Goal: Task Accomplishment & Management: Complete application form

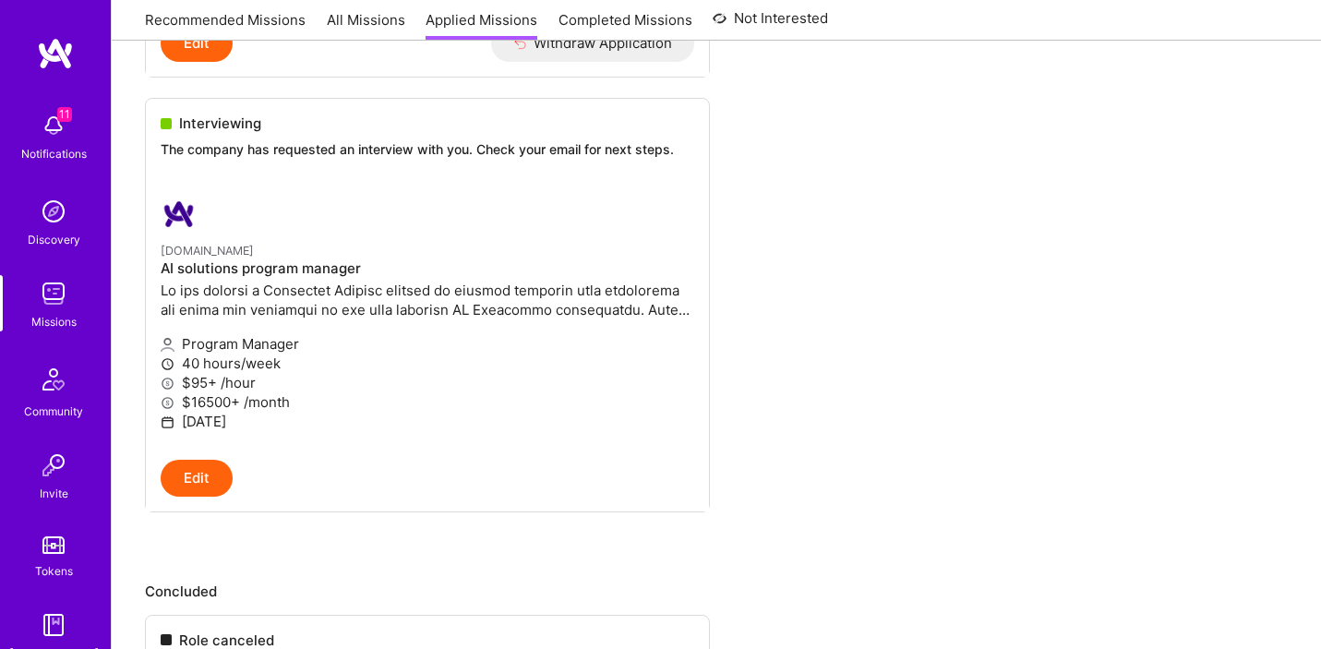
scroll to position [665, 0]
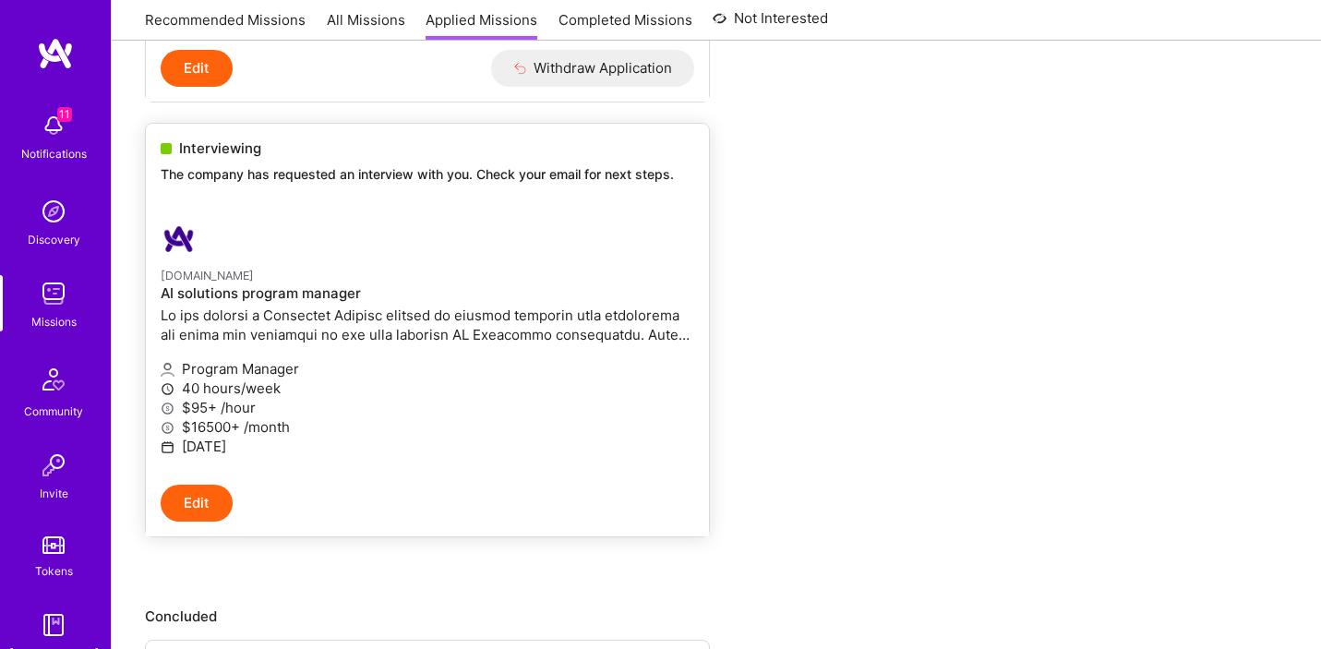
click at [558, 182] on p "The company has requested an interview with you. Check your email for next step…" at bounding box center [427, 174] width 533 height 18
click at [546, 207] on link "[DOMAIN_NAME] AI solutions program manager Program Manager 40 hours/week $95+ /…" at bounding box center [427, 345] width 563 height 279
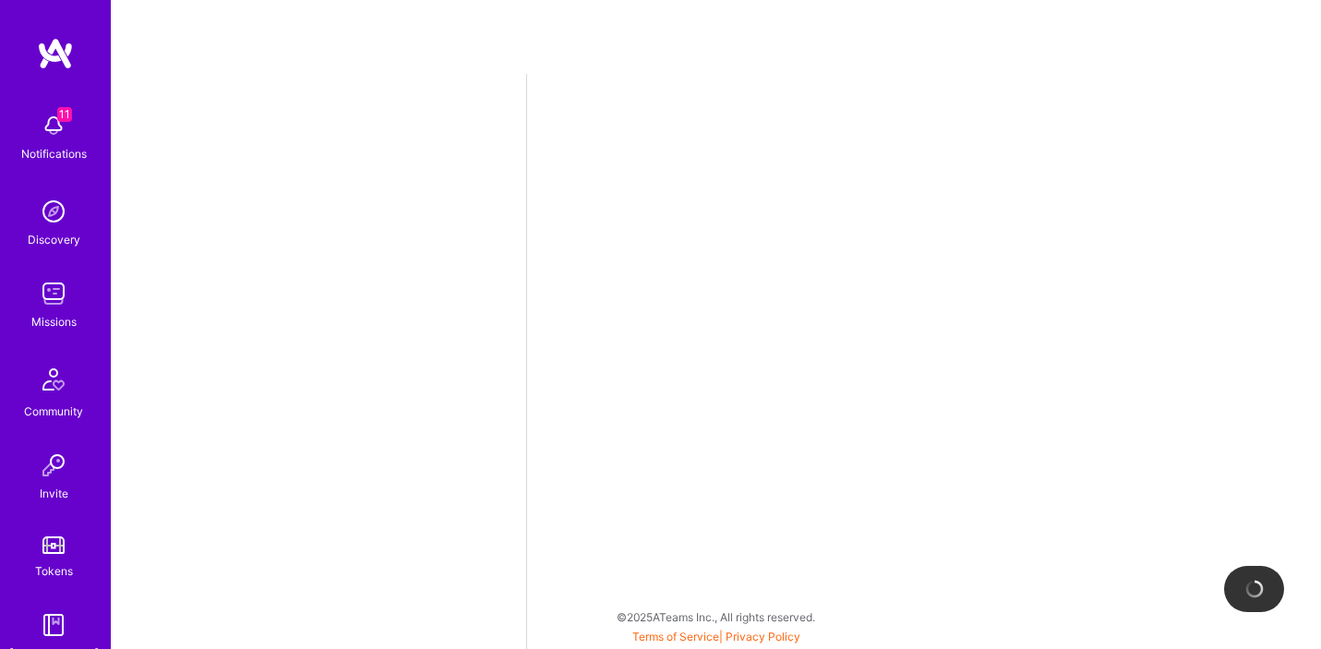
select select "US"
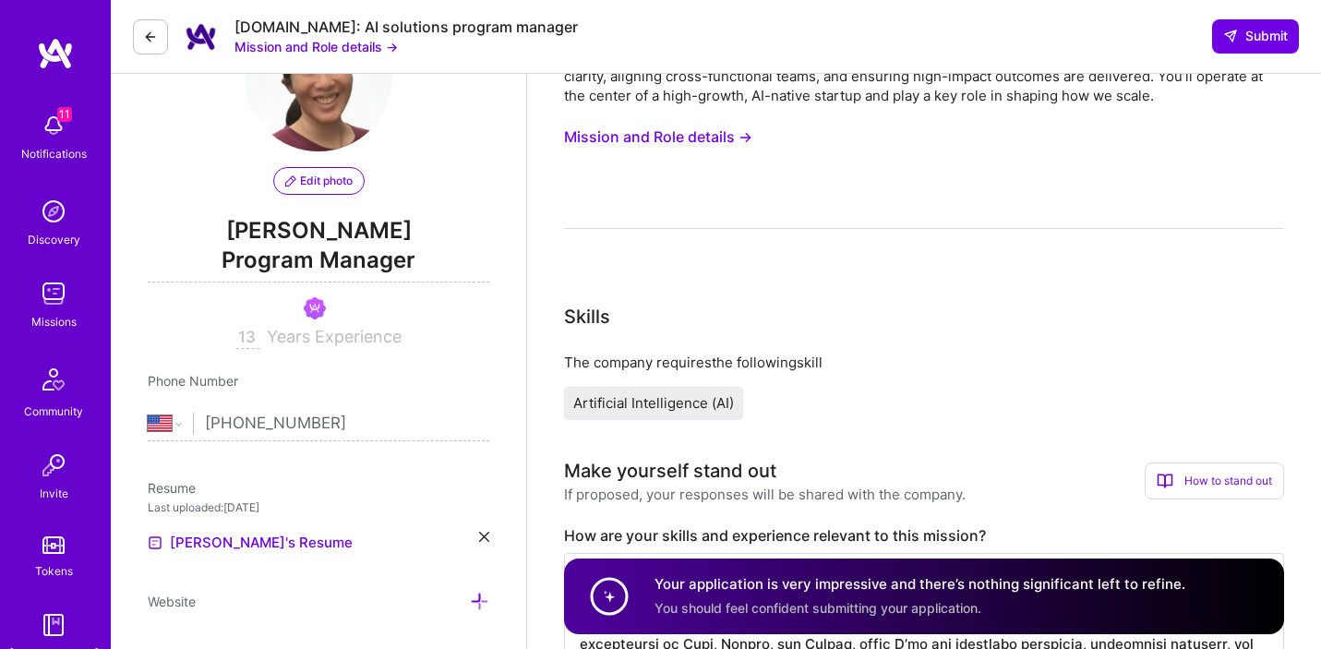
scroll to position [105, 0]
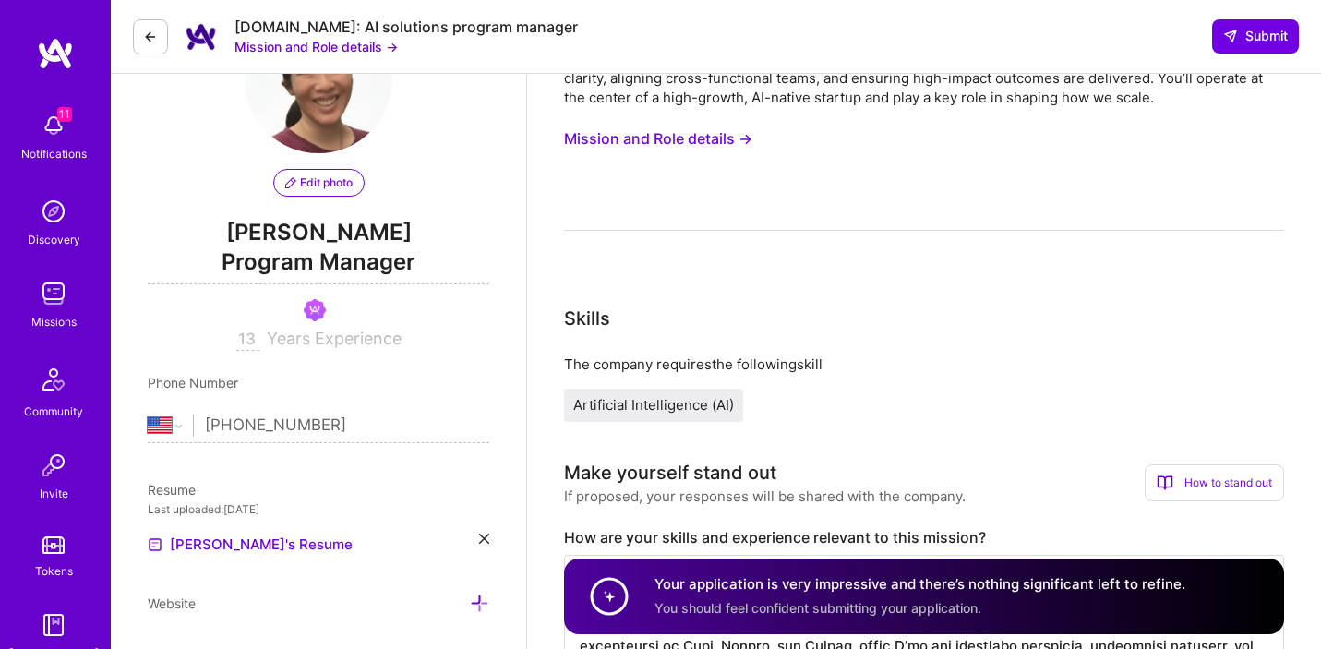
click at [694, 138] on button "Mission and Role details →" at bounding box center [658, 139] width 188 height 34
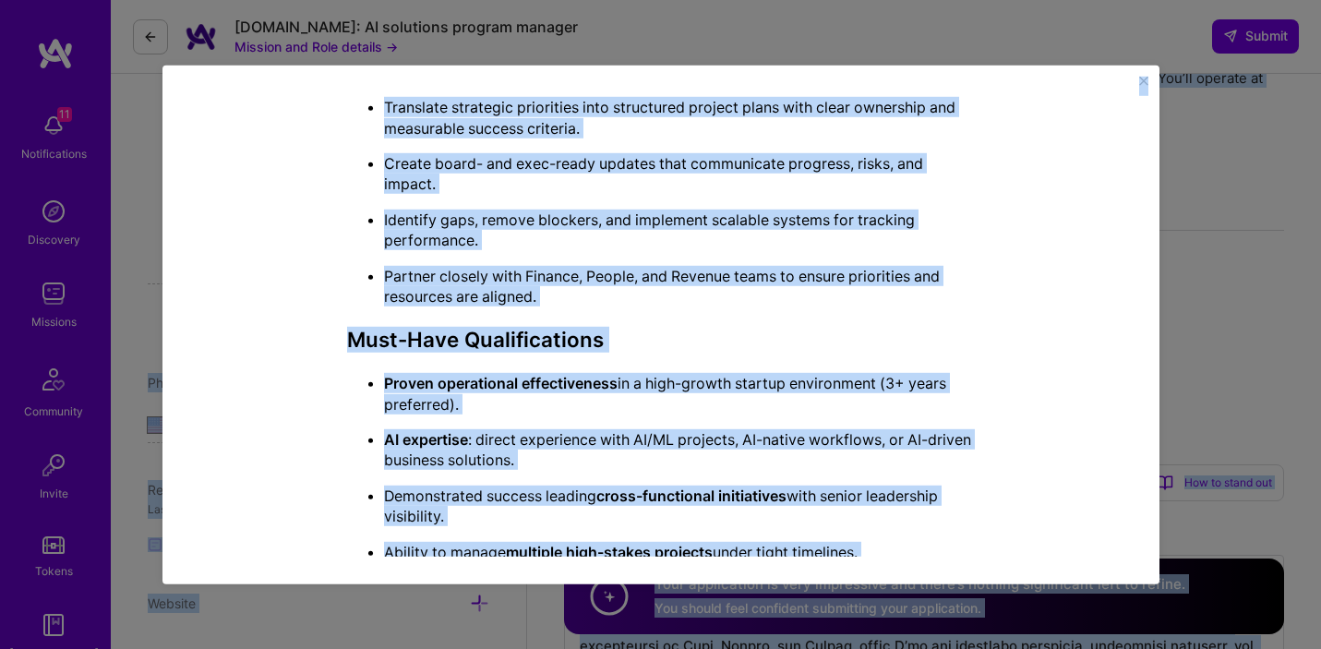
scroll to position [0, 0]
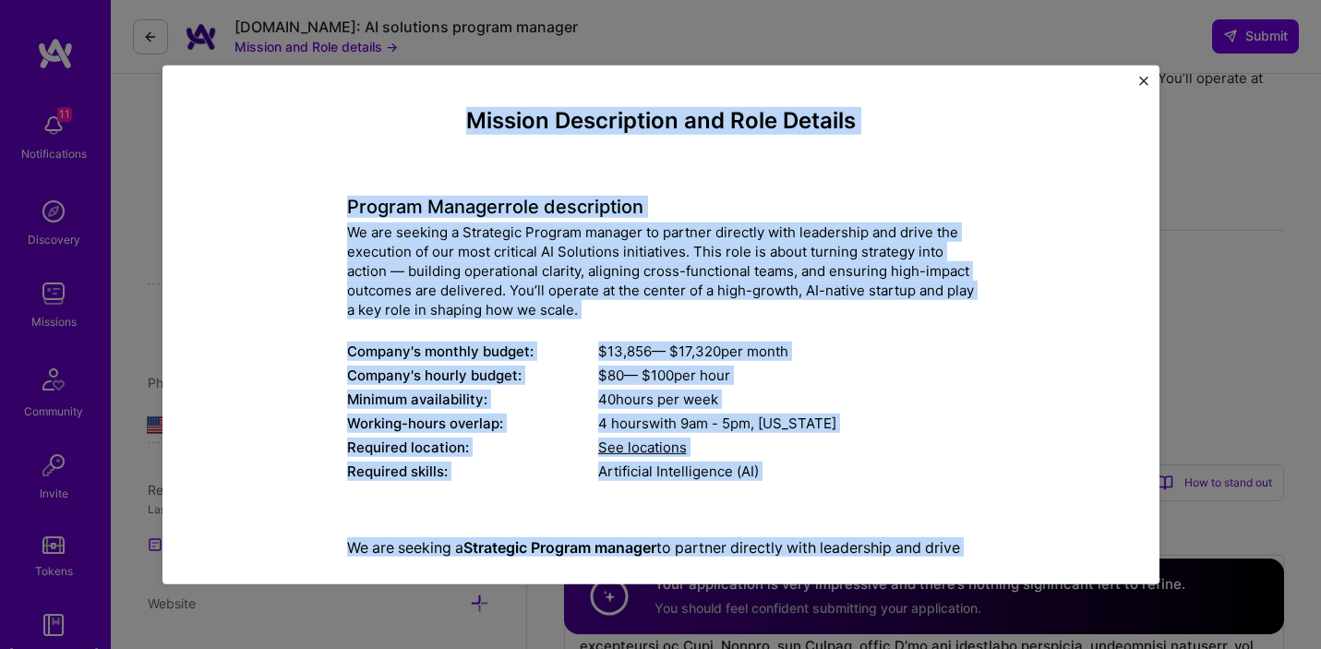
drag, startPoint x: 721, startPoint y: 519, endPoint x: 448, endPoint y: 115, distance: 487.1
copy div "Loremip Dolorsitame con Adip Elitsed Doeiusm Tempori utla etdoloremag Al eni ad…"
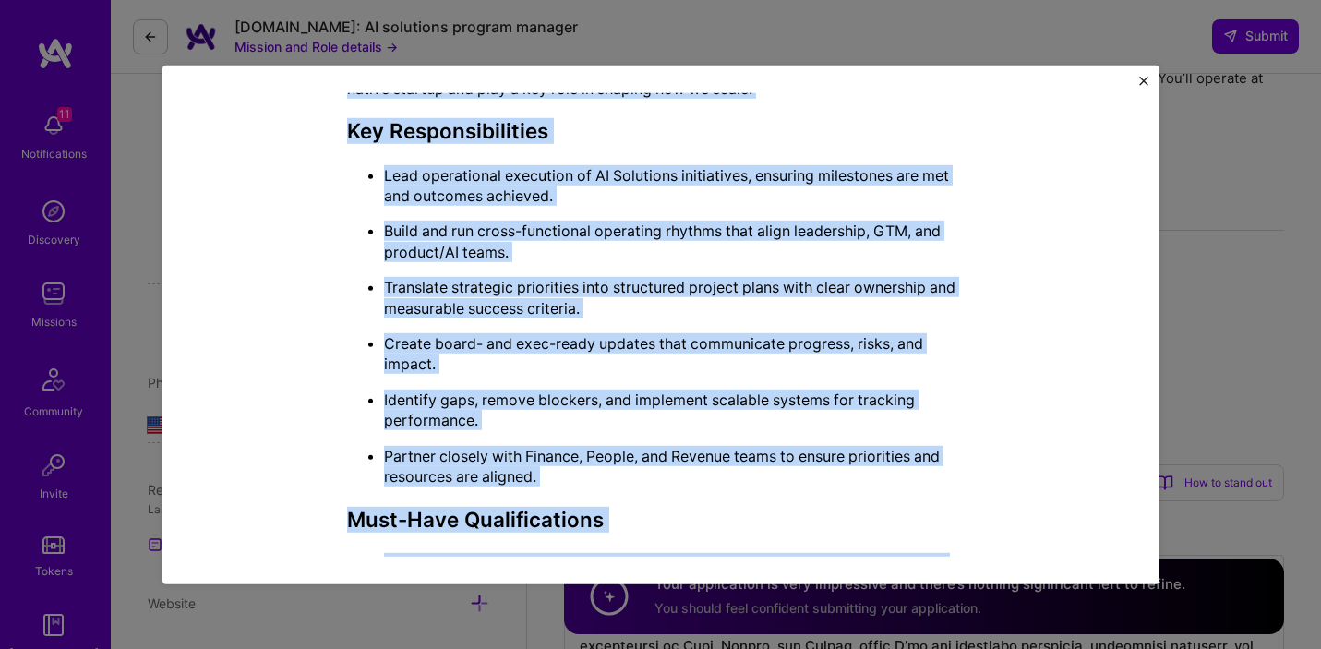
click at [827, 389] on p "Identify gaps, remove blockers, and implement scalable systems for tracking per…" at bounding box center [679, 410] width 591 height 42
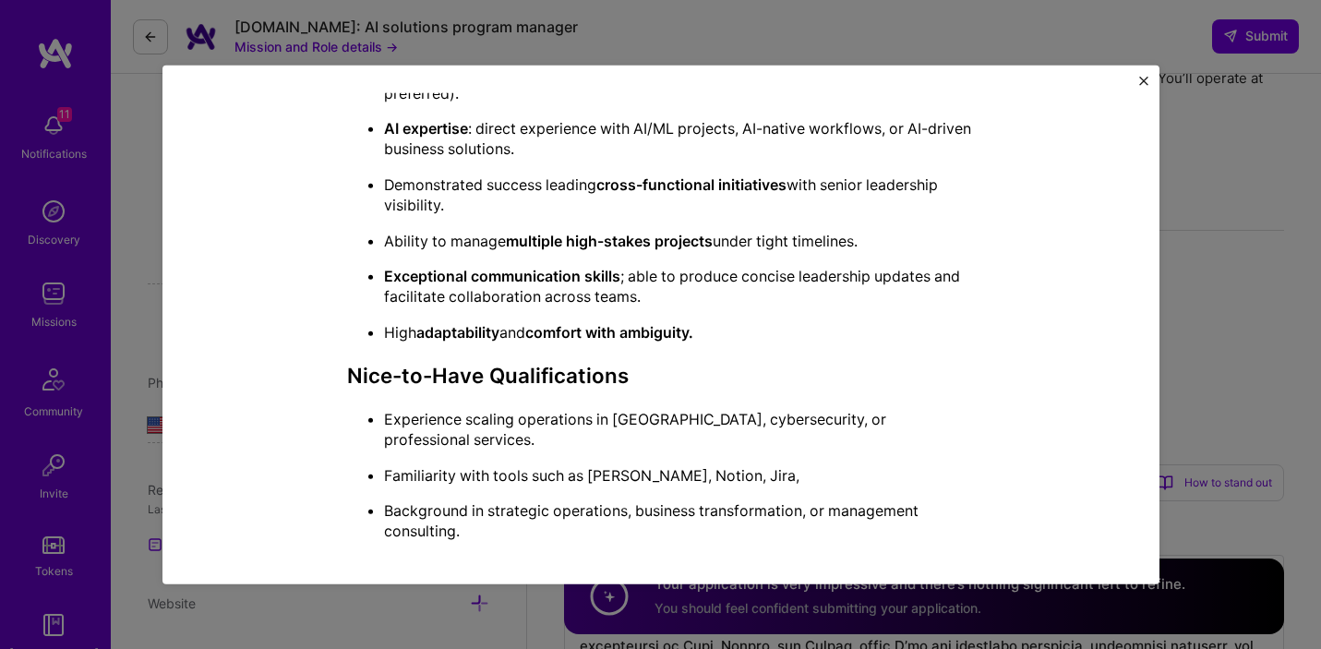
scroll to position [525, 0]
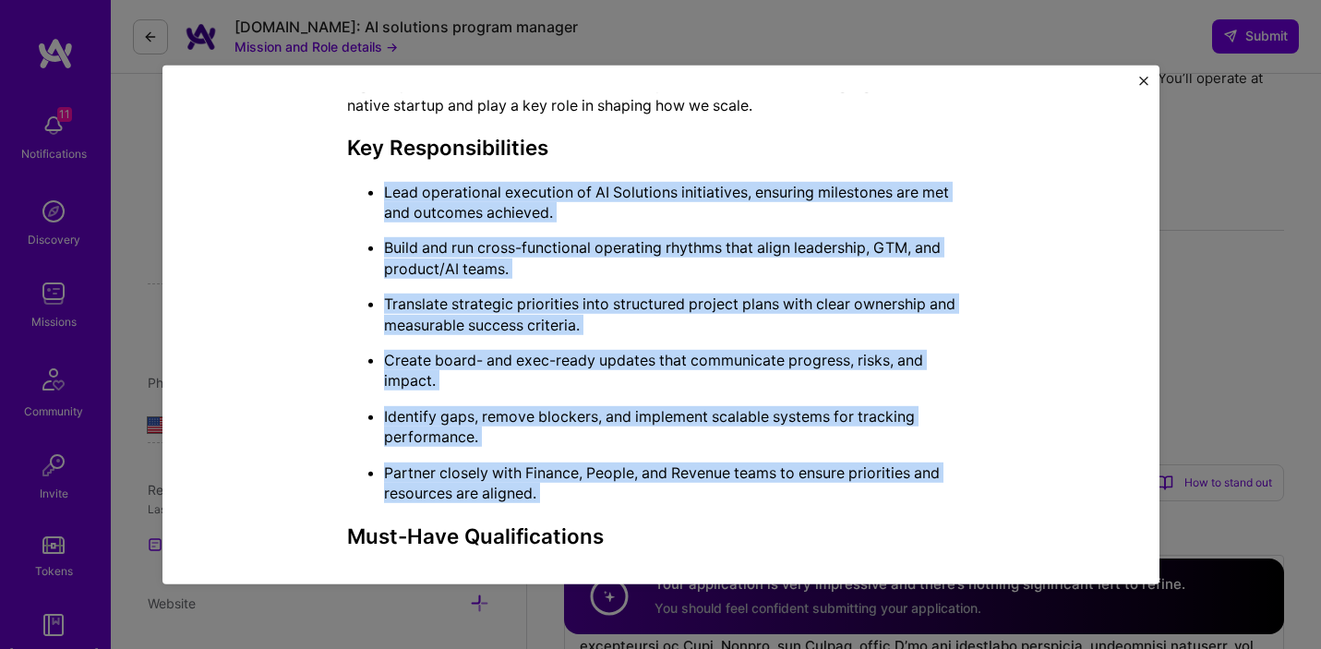
drag, startPoint x: 639, startPoint y: 512, endPoint x: 379, endPoint y: 194, distance: 410.6
click at [379, 194] on div "We are seeking a Strategic Program manager to partner directly with leadership …" at bounding box center [661, 612] width 628 height 1200
copy div "Lead operational execution of AI Solutions initiatives, ensuring milestones are…"
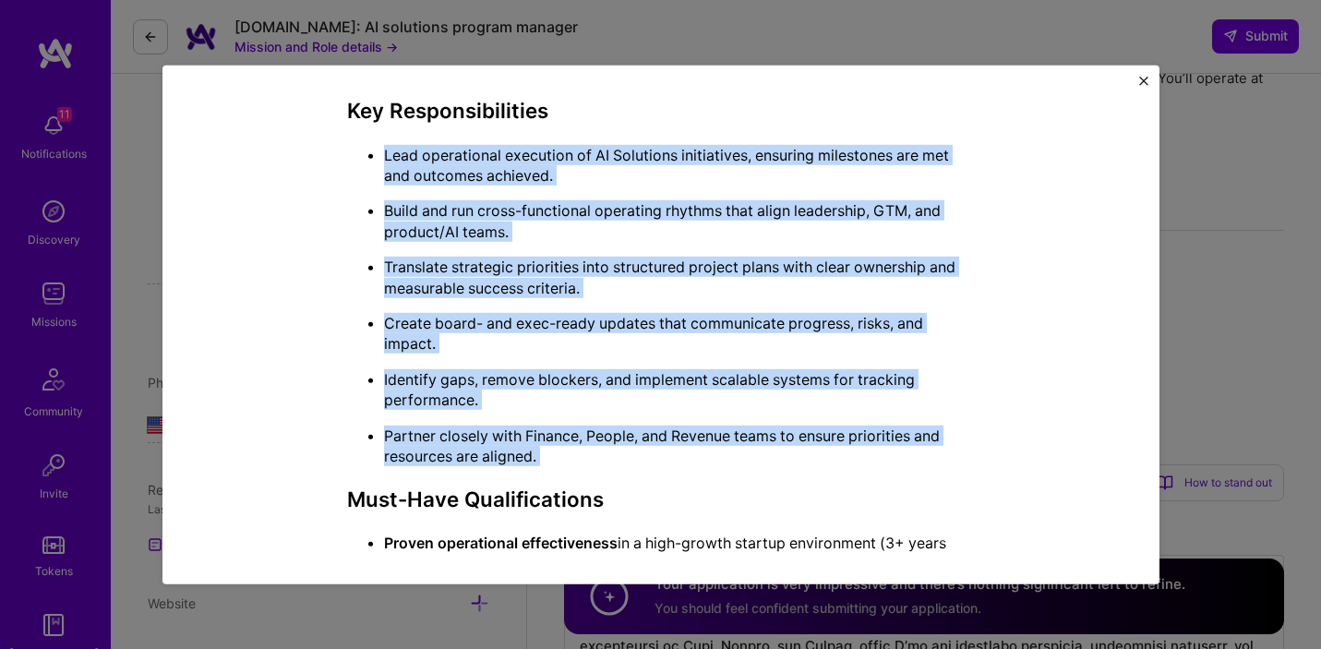
scroll to position [0, 0]
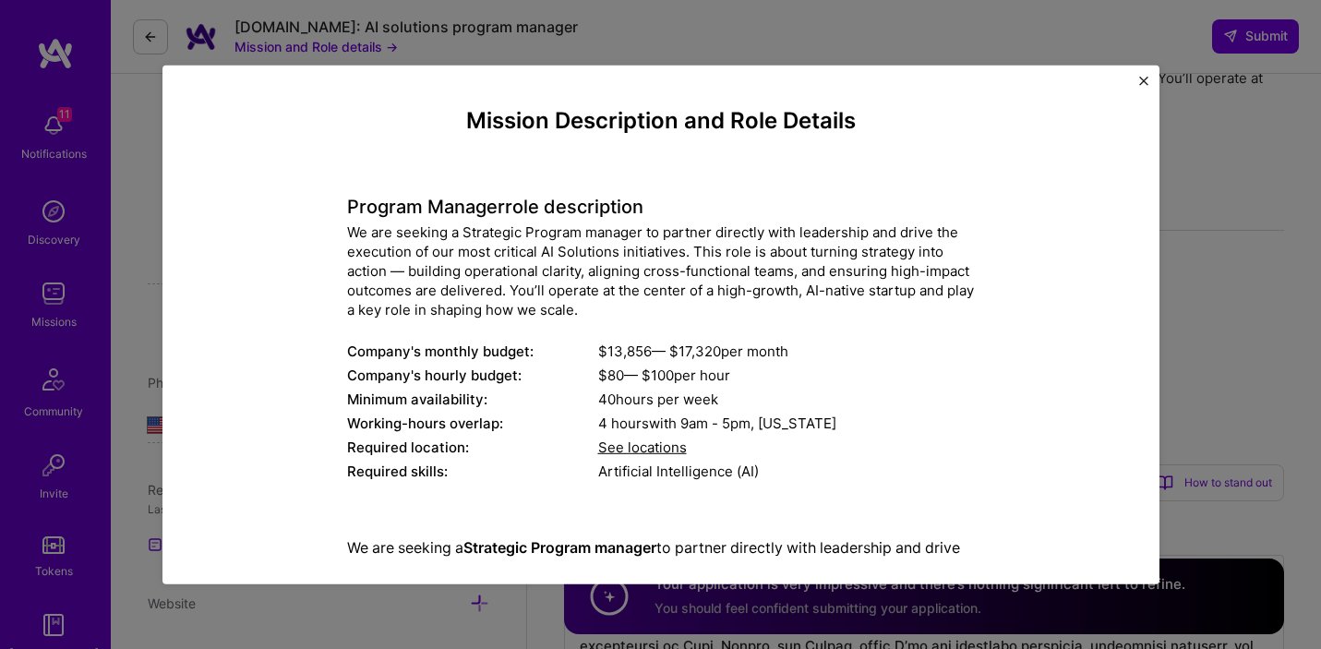
click at [1142, 81] on img "Close" at bounding box center [1143, 80] width 9 height 9
